Goal: Find contact information: Find contact information

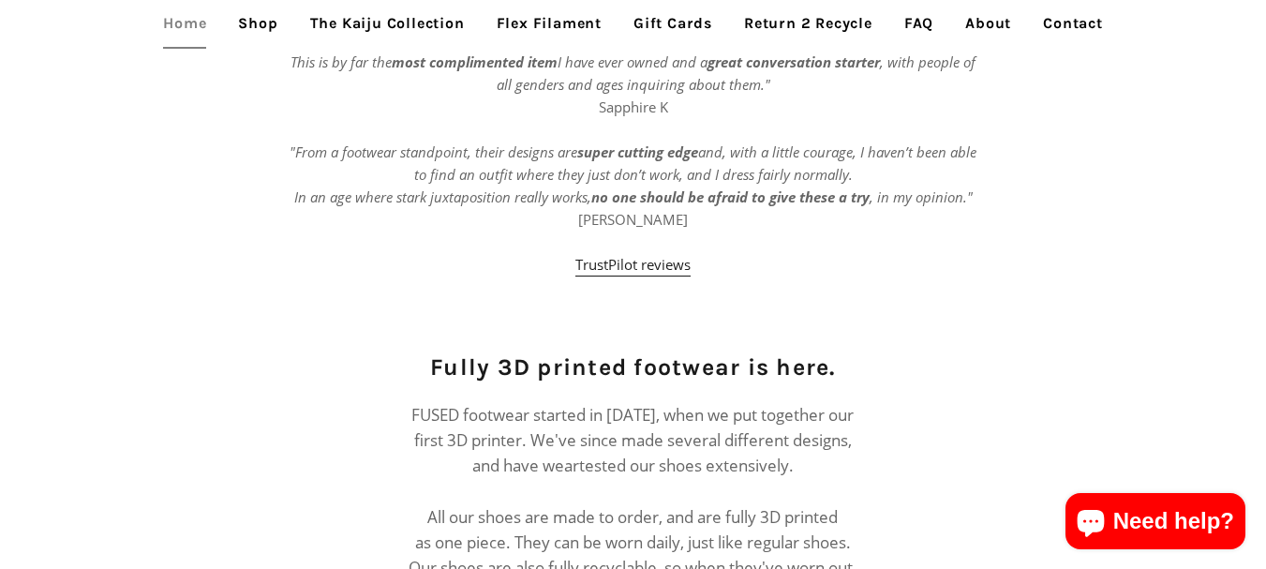
scroll to position [1780, 0]
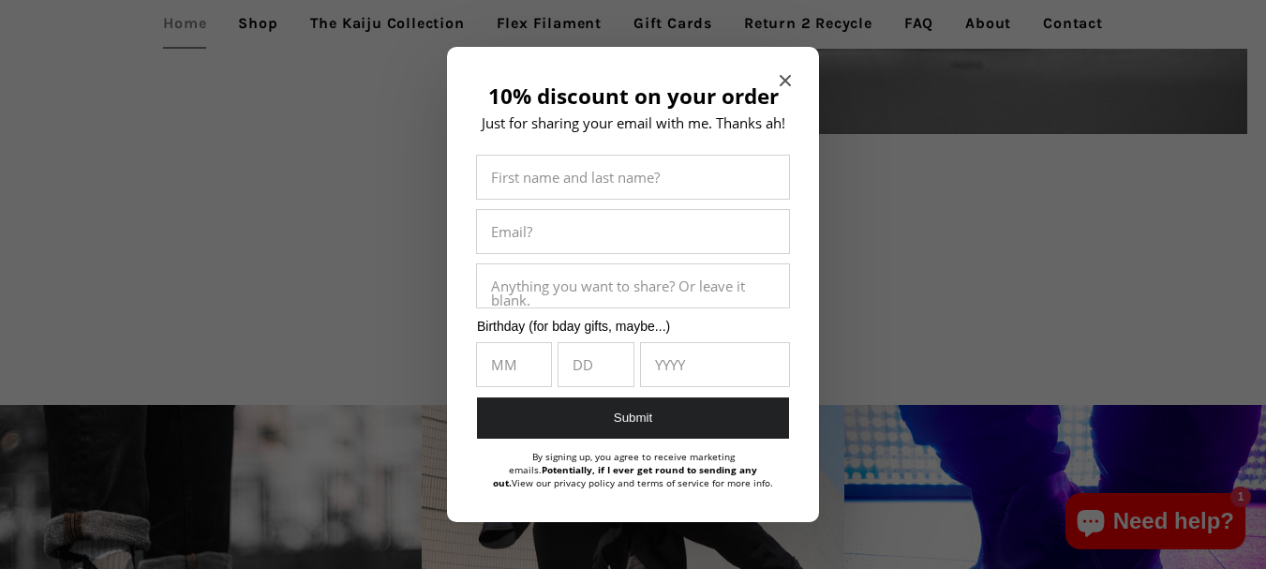
click at [780, 72] on span "Close modal" at bounding box center [784, 80] width 11 height 19
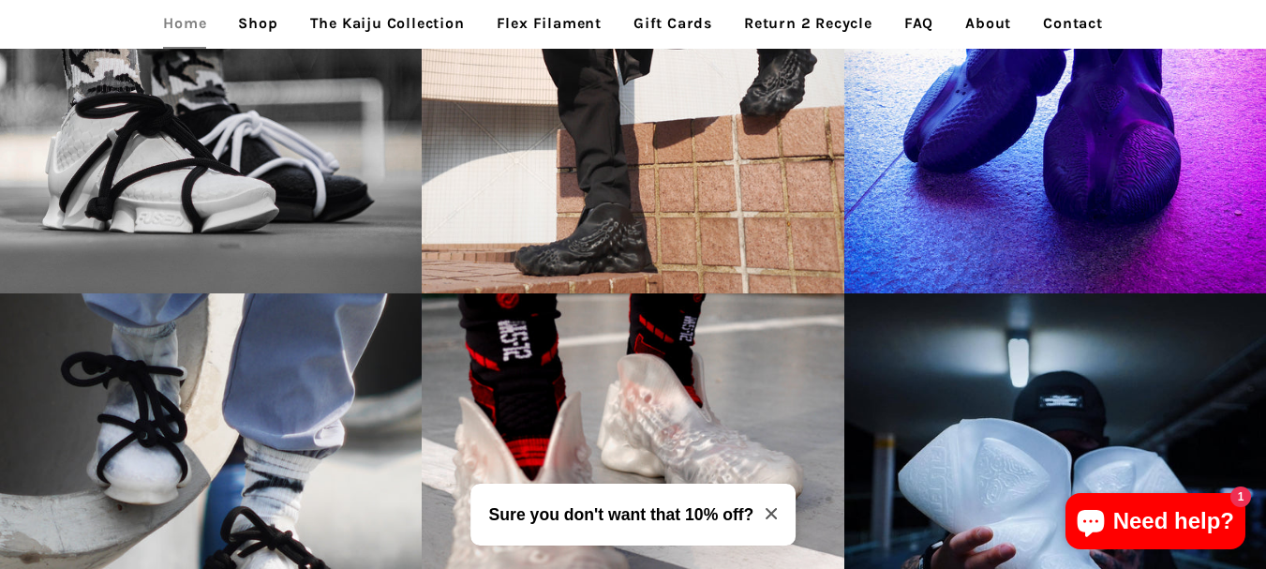
scroll to position [3933, 0]
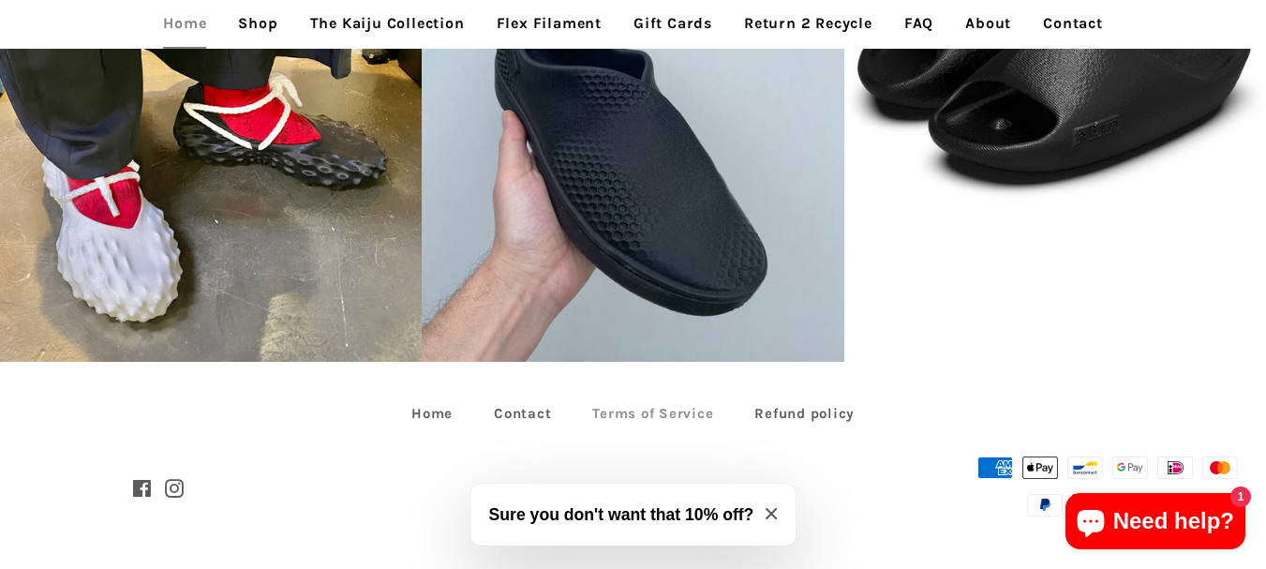
click at [632, 412] on link "Terms of Service" at bounding box center [652, 413] width 158 height 29
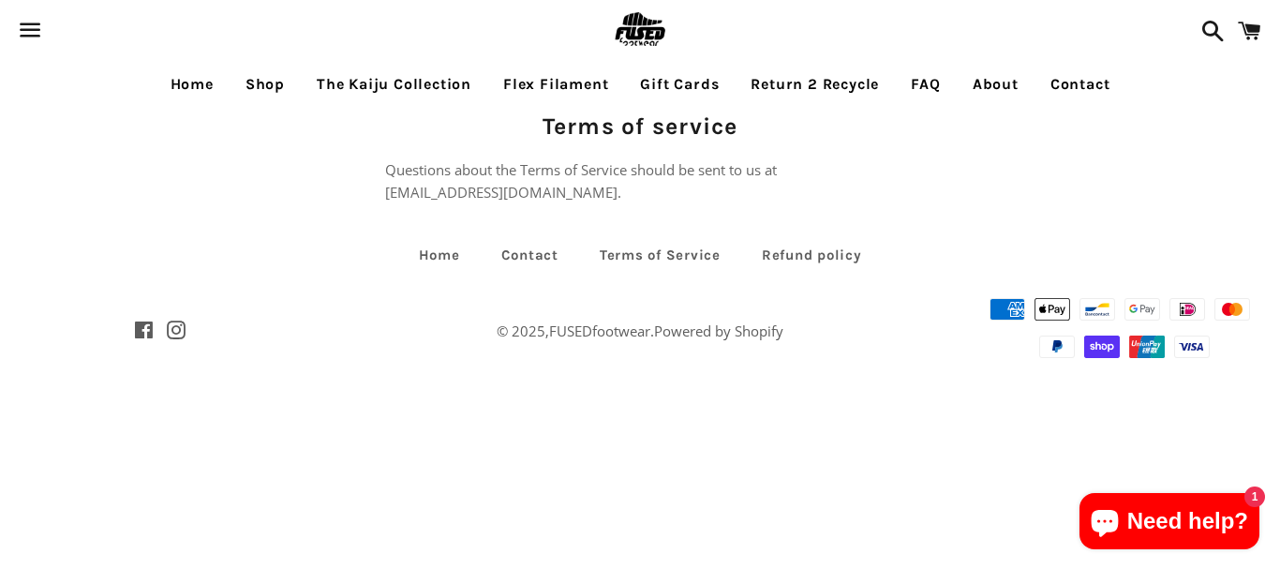
drag, startPoint x: 406, startPoint y: 191, endPoint x: 570, endPoint y: 189, distance: 163.9
click at [571, 189] on div "Terms of service Questions about the Terms of Service should be sent to us at […" at bounding box center [640, 157] width 548 height 94
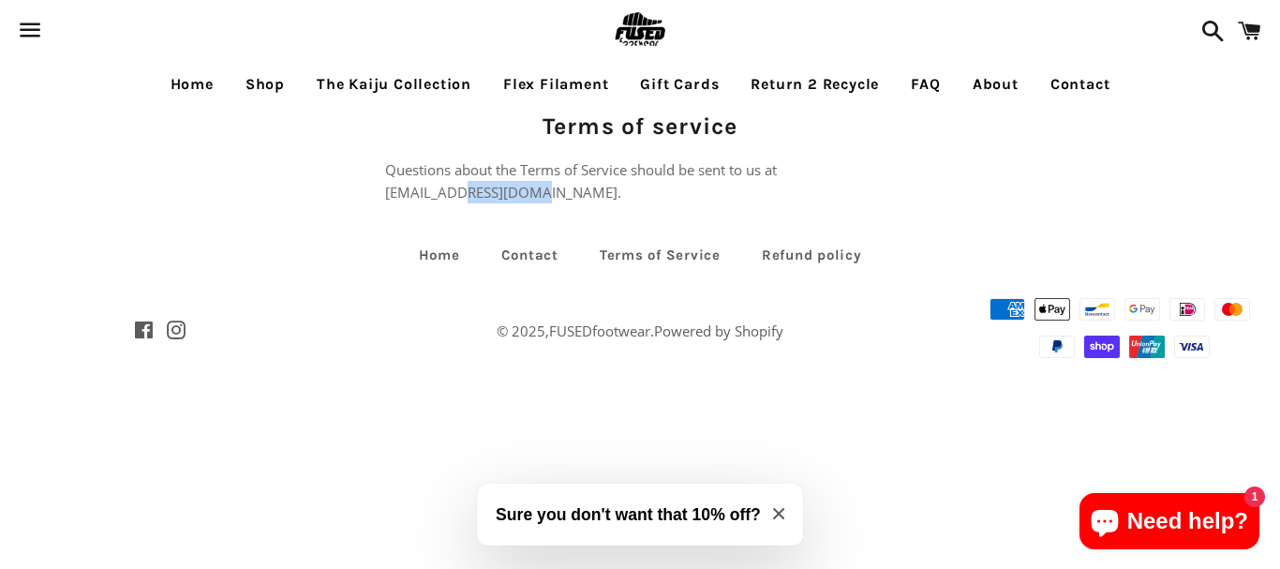
drag, startPoint x: 402, startPoint y: 193, endPoint x: 494, endPoint y: 191, distance: 91.8
click at [485, 192] on div "Questions about the Terms of Service should be sent to us at [EMAIL_ADDRESS][DO…" at bounding box center [640, 180] width 511 height 45
click at [540, 188] on div "Questions about the Terms of Service should be sent to us at [EMAIL_ADDRESS][DO…" at bounding box center [640, 180] width 511 height 45
drag, startPoint x: 399, startPoint y: 194, endPoint x: 587, endPoint y: 198, distance: 188.3
click at [587, 198] on div "Questions about the Terms of Service should be sent to us at philippe@fusedfoot…" at bounding box center [640, 180] width 511 height 45
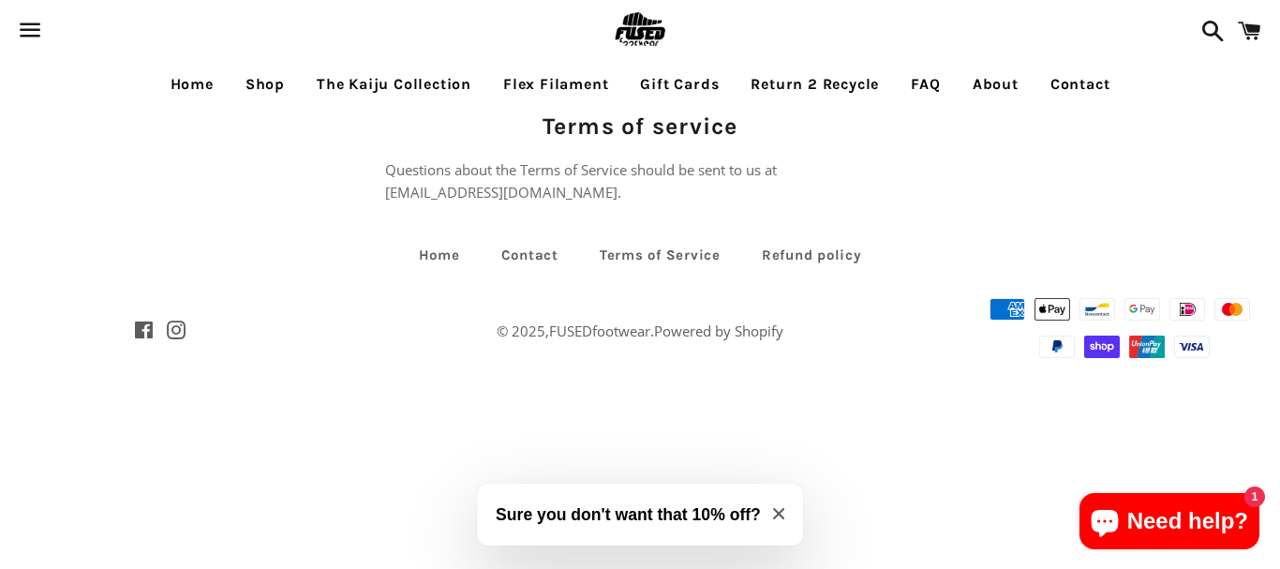
copy div "philippe@fusedfootwear.com"
